Goal: Communication & Community: Answer question/provide support

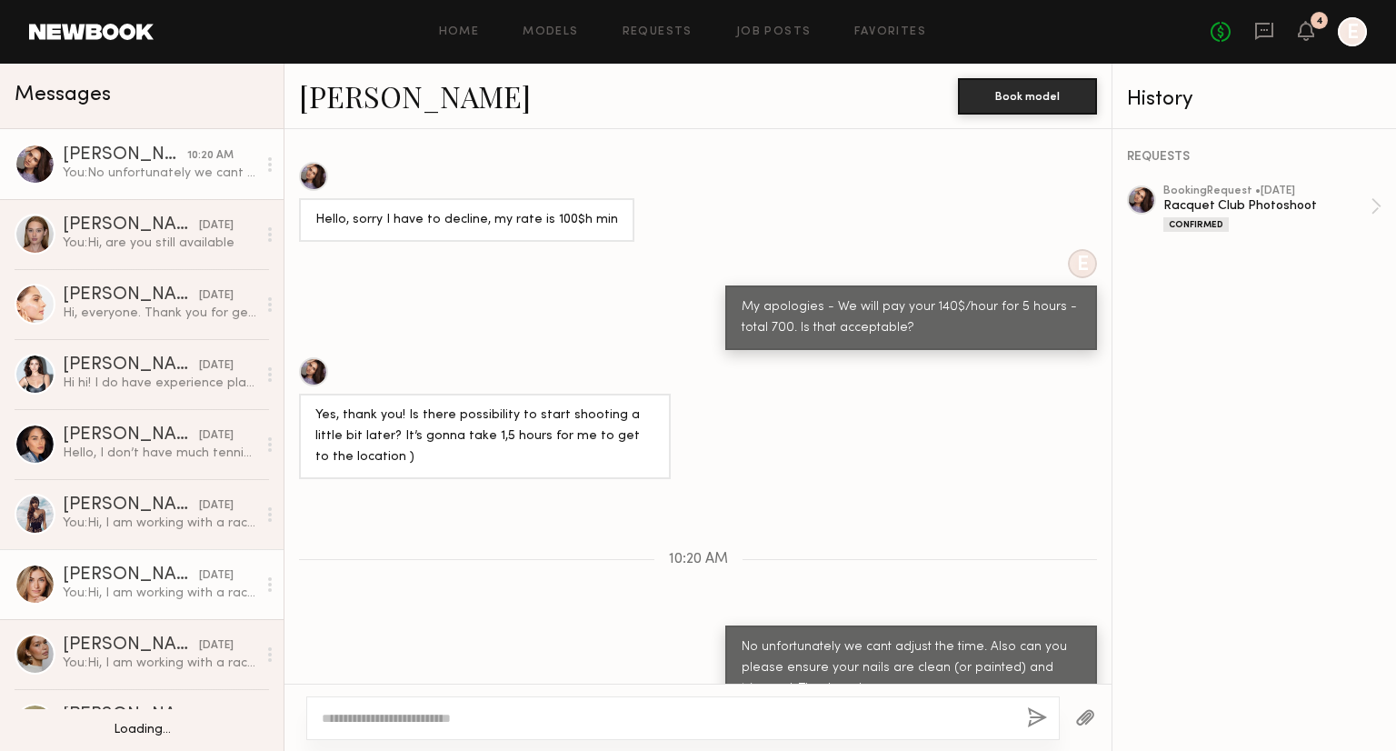
scroll to position [78, 0]
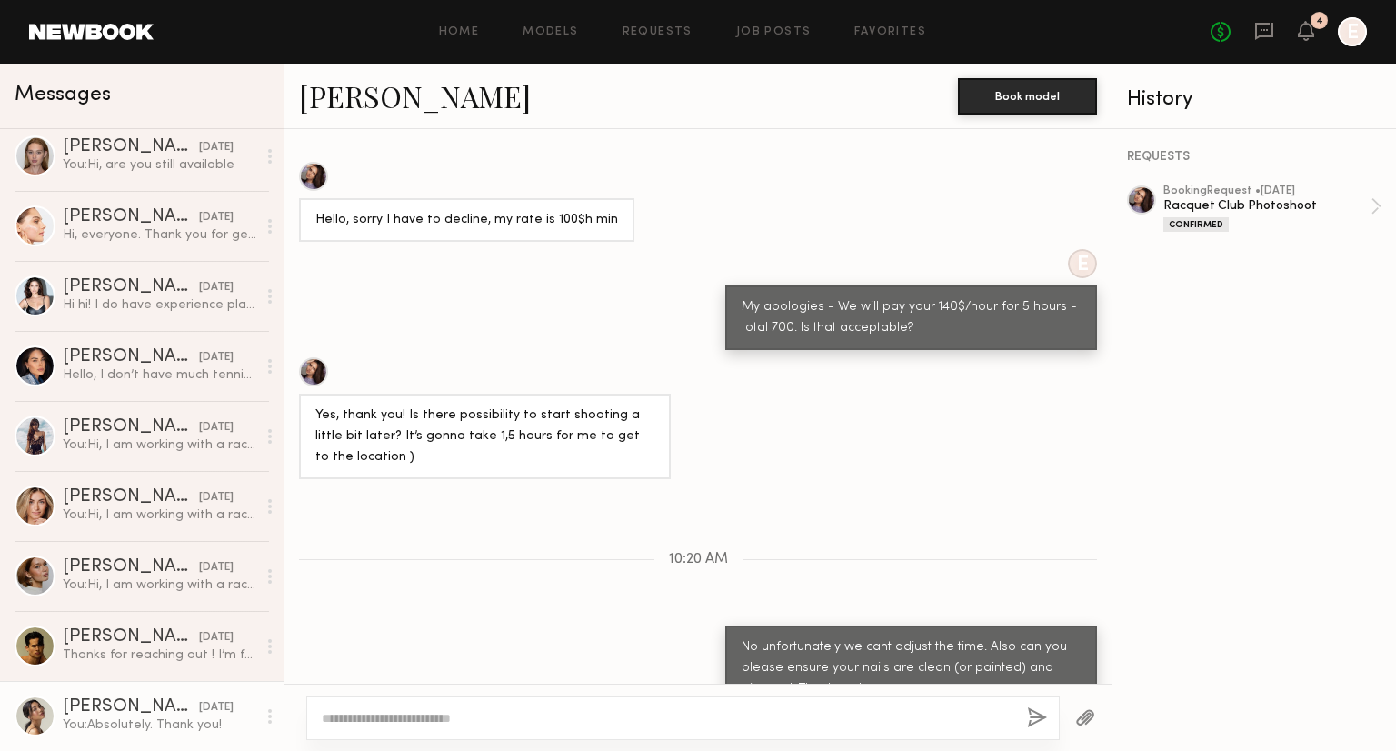
click at [95, 693] on link "Cindy N. 09/17/2025 You: Absolutely. Thank you!" at bounding box center [142, 716] width 284 height 70
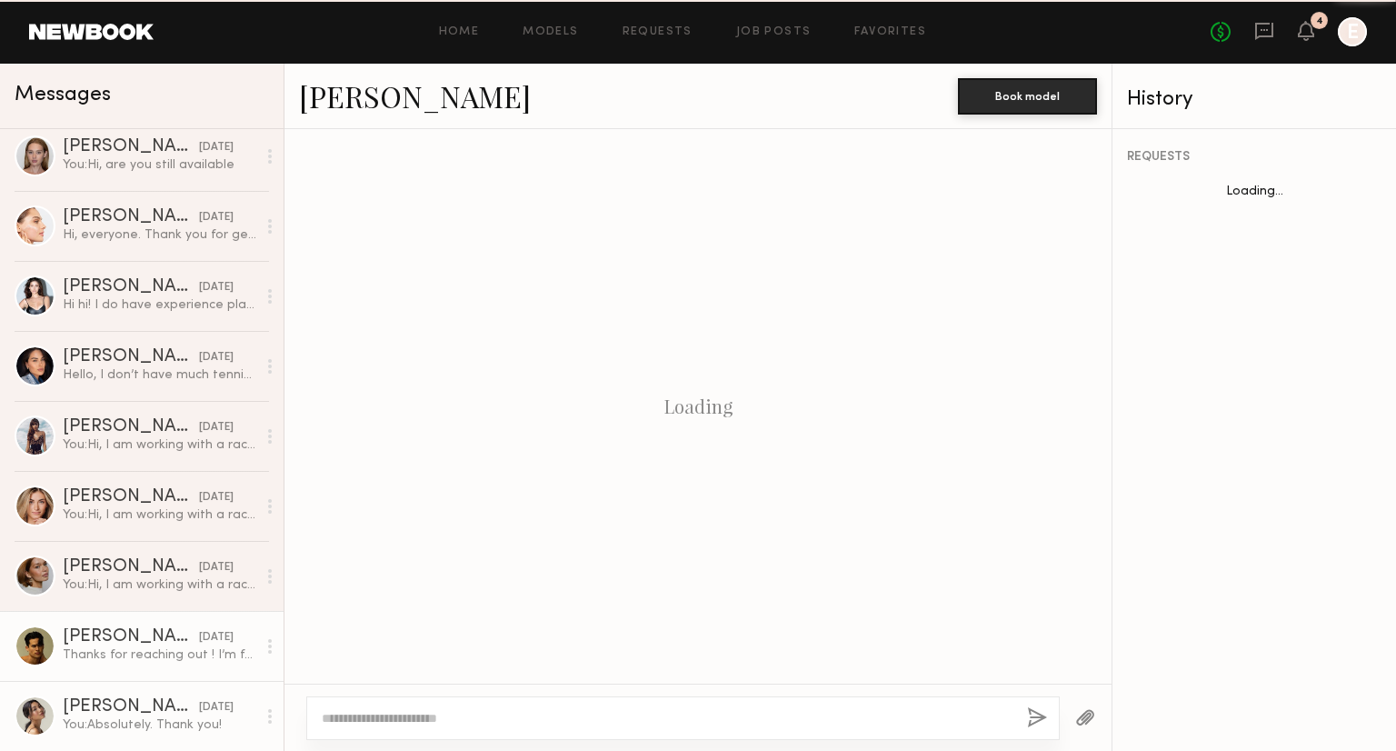
scroll to position [467, 0]
click at [98, 651] on div "Thanks for reaching out ! I’m free but I haven’t played tennis in a few years" at bounding box center [160, 654] width 194 height 17
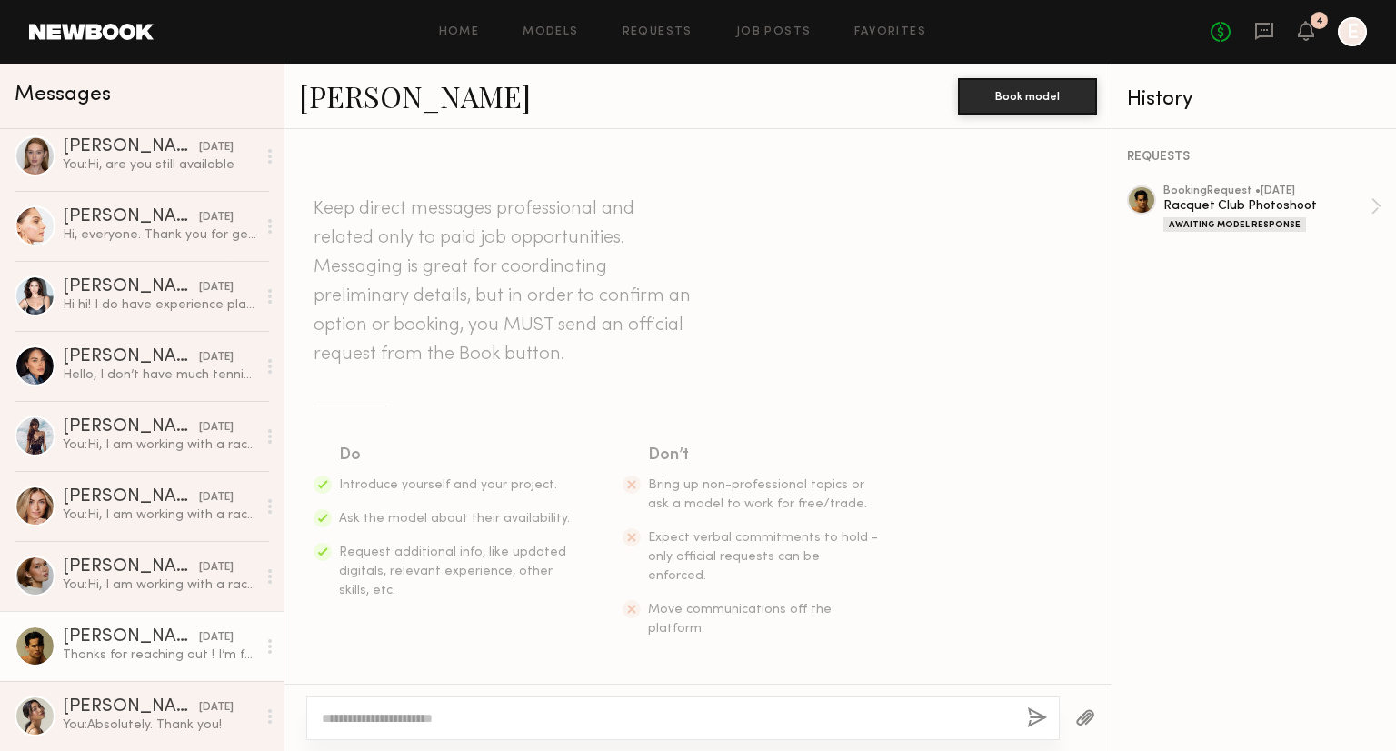
scroll to position [339, 0]
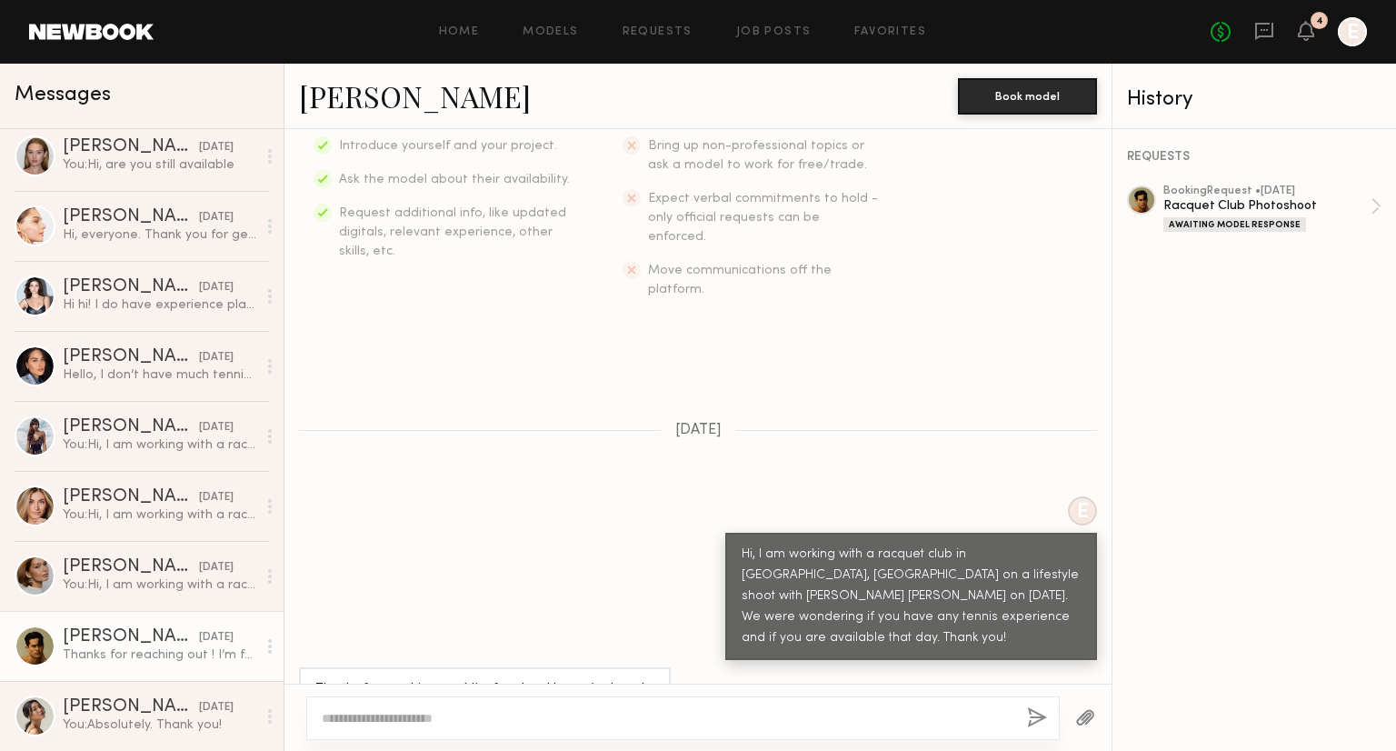
click at [374, 88] on link "Noah S." at bounding box center [415, 95] width 232 height 39
